Goal: Transaction & Acquisition: Subscribe to service/newsletter

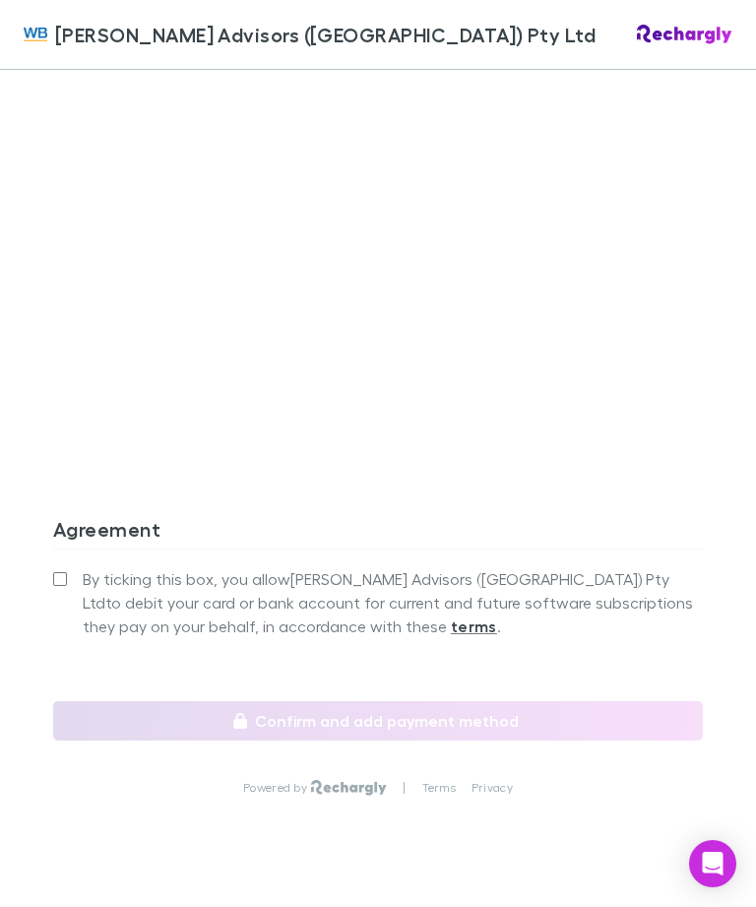
scroll to position [1667, 0]
click at [74, 568] on label "By ticking this box, you allow William Buck Advisors (WA) Pty Ltd to debit your…" at bounding box center [378, 603] width 650 height 71
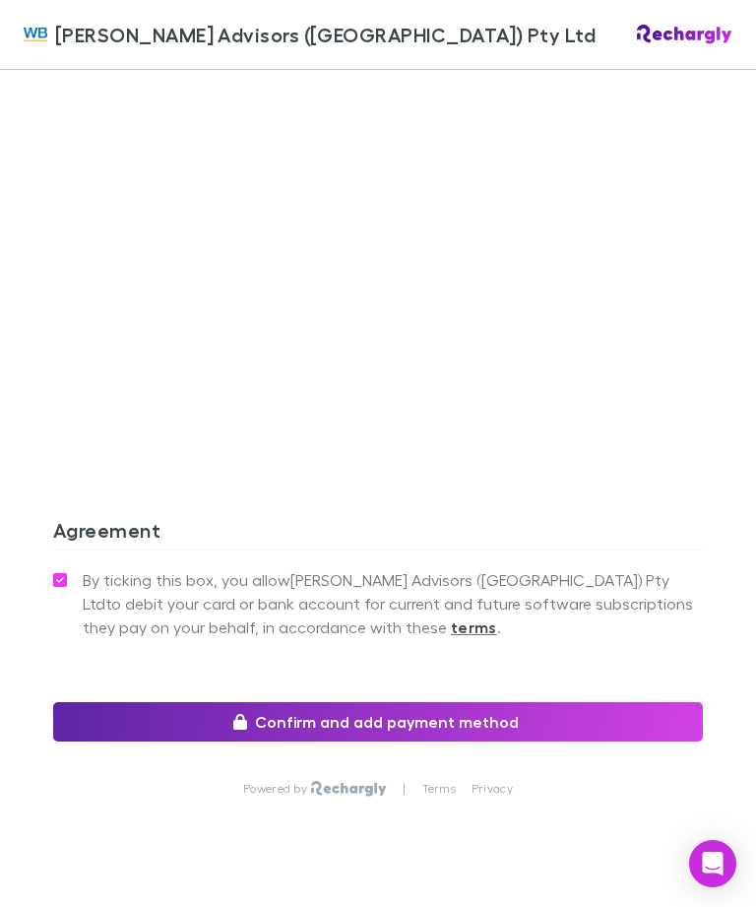
click at [616, 702] on button "Confirm and add payment method" at bounding box center [378, 721] width 650 height 39
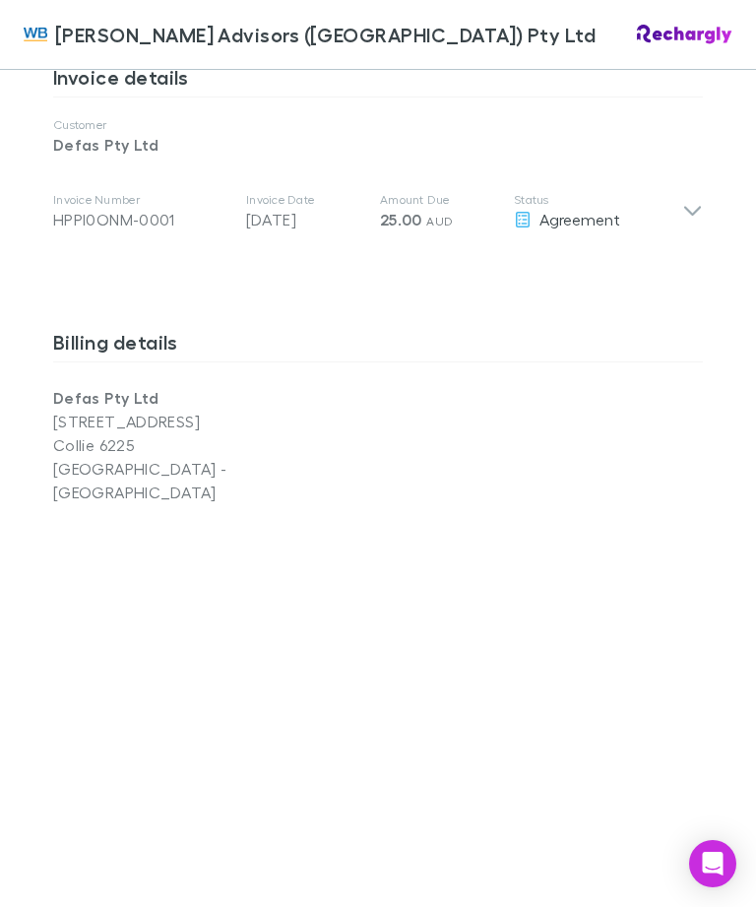
scroll to position [1298, 0]
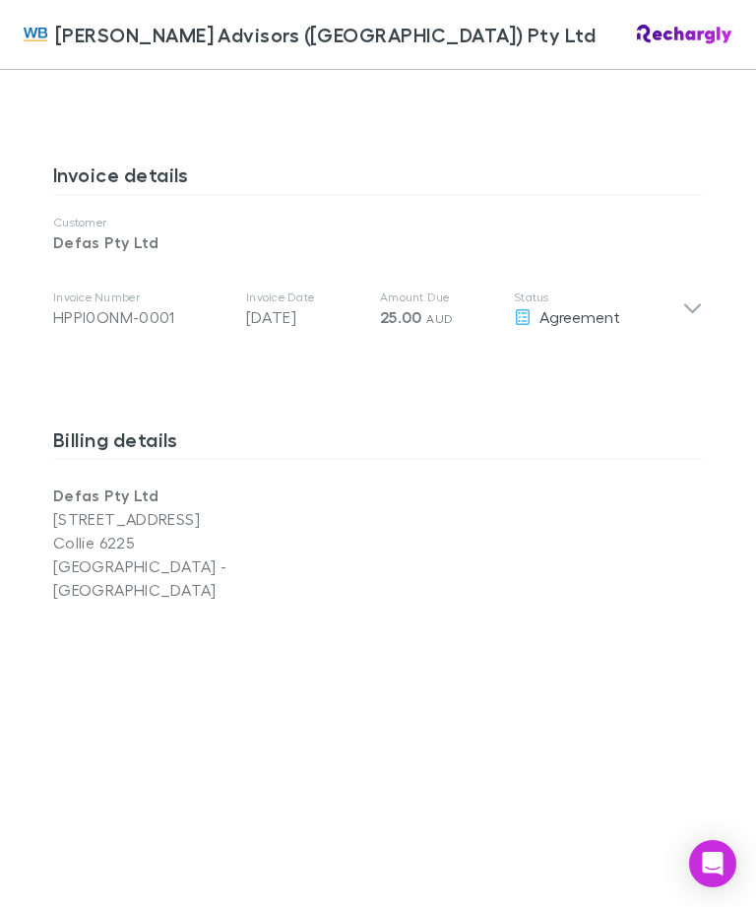
scroll to position [1021, 0]
click at [676, 302] on div "Agreement" at bounding box center [598, 314] width 168 height 24
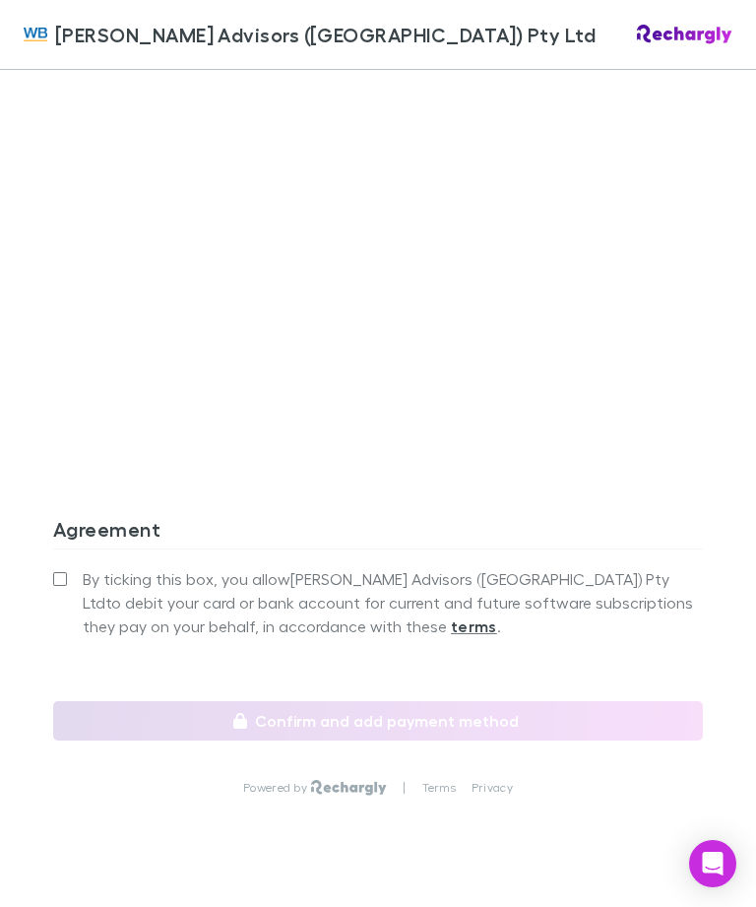
scroll to position [1925, 0]
click at [63, 568] on label "By ticking this box, you allow William Buck Advisors (WA) Pty Ltd to debit your…" at bounding box center [378, 603] width 650 height 71
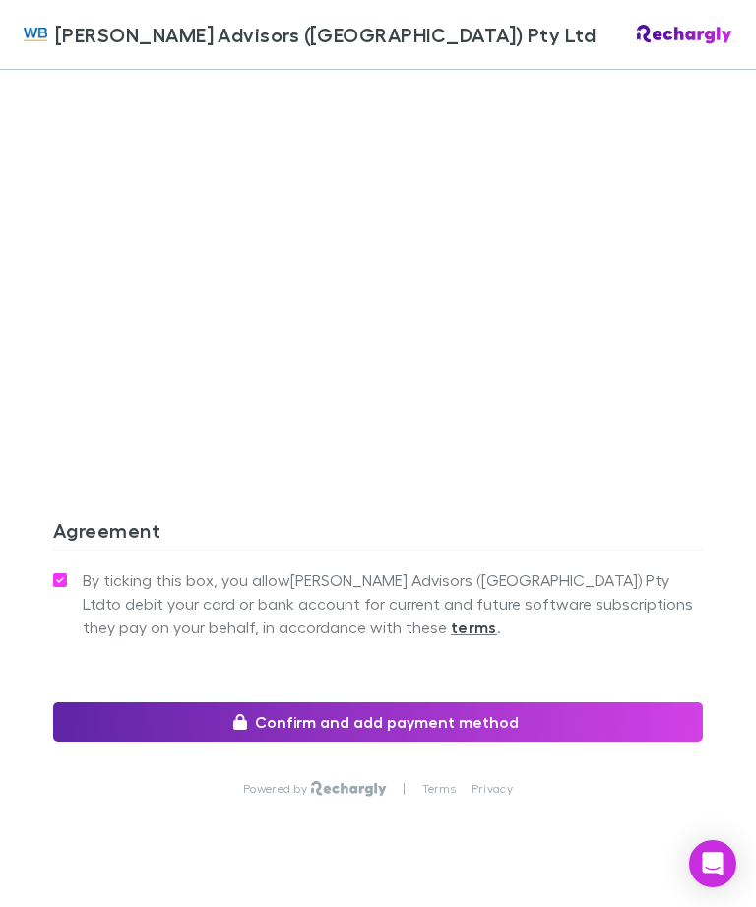
click at [609, 702] on button "Confirm and add payment method" at bounding box center [378, 721] width 650 height 39
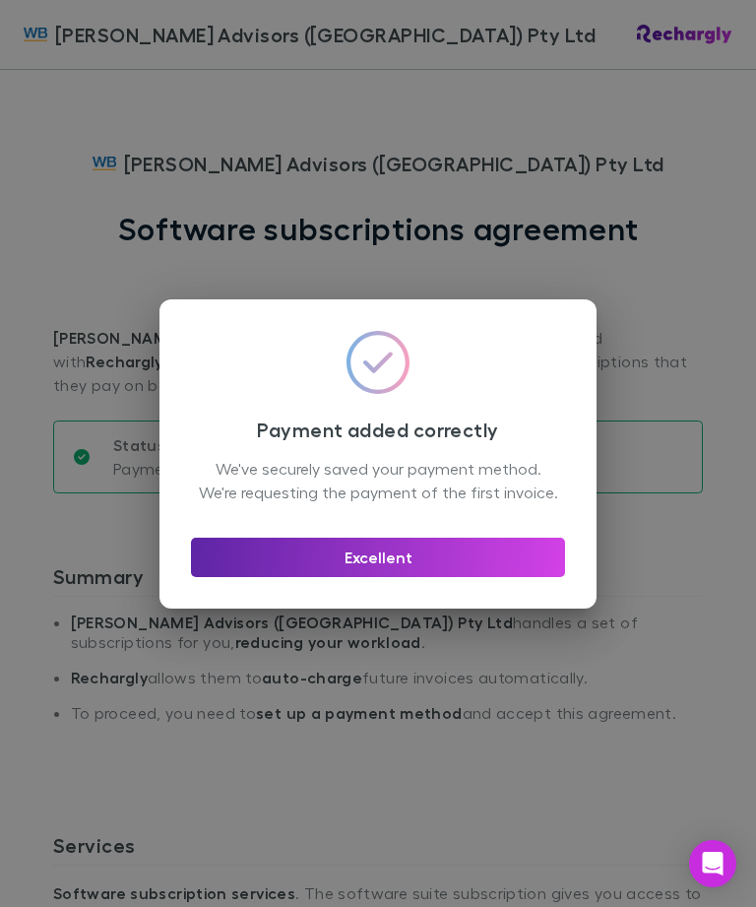
click at [518, 577] on button "Excellent" at bounding box center [378, 557] width 374 height 39
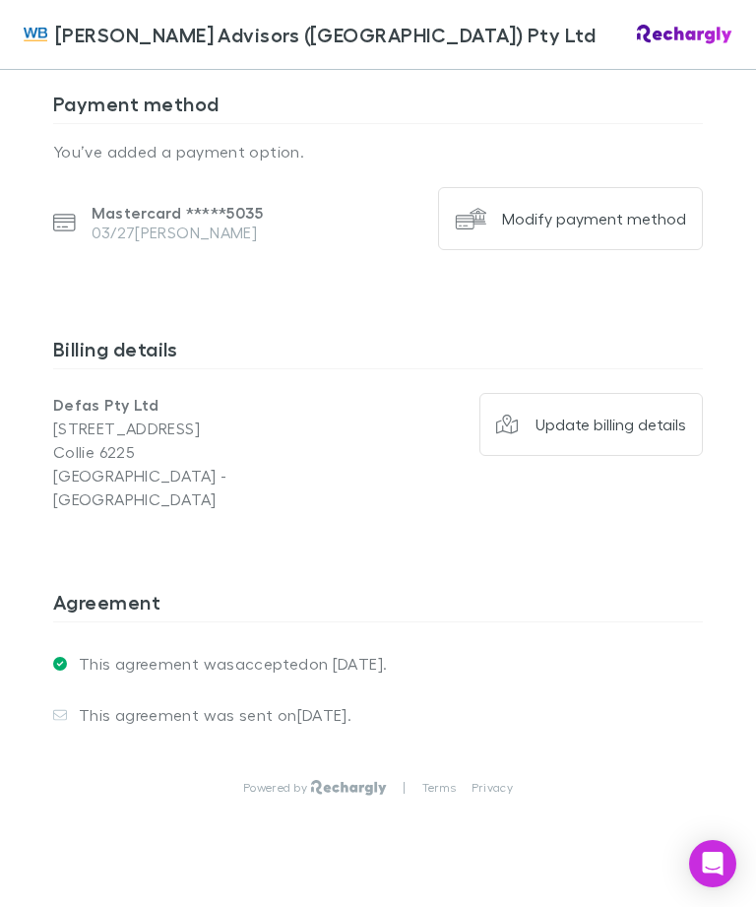
scroll to position [1353, 0]
